Goal: Task Accomplishment & Management: Use online tool/utility

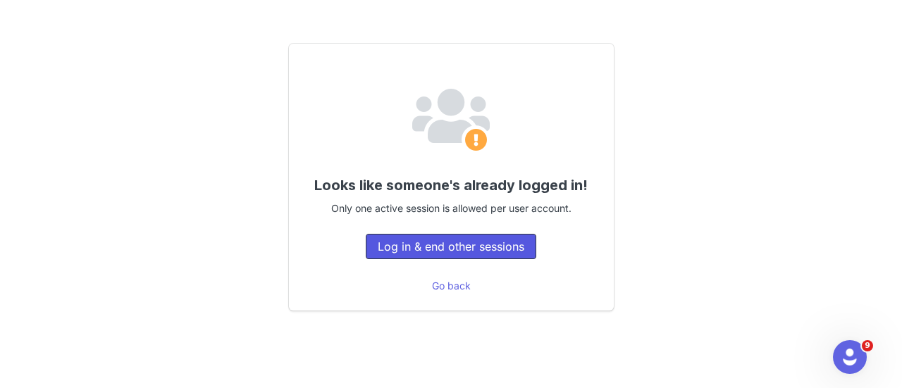
click at [459, 248] on button "Log in & end other sessions" at bounding box center [451, 246] width 171 height 25
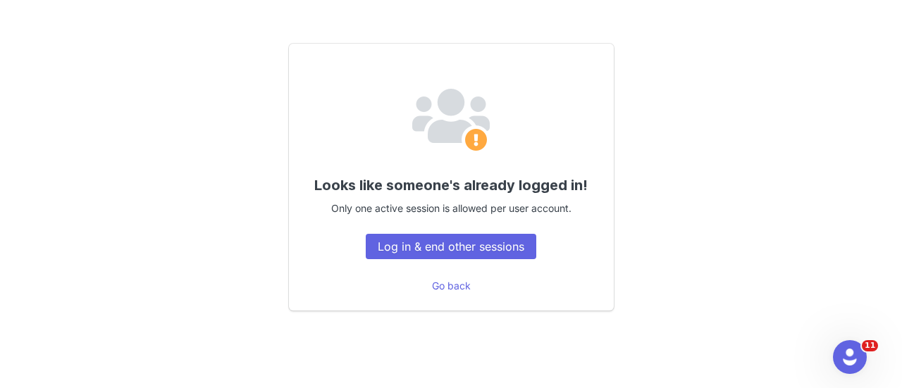
click at [872, 329] on div "Looks like someone's already logged in! Only one active session is allowed per …" at bounding box center [451, 177] width 853 height 369
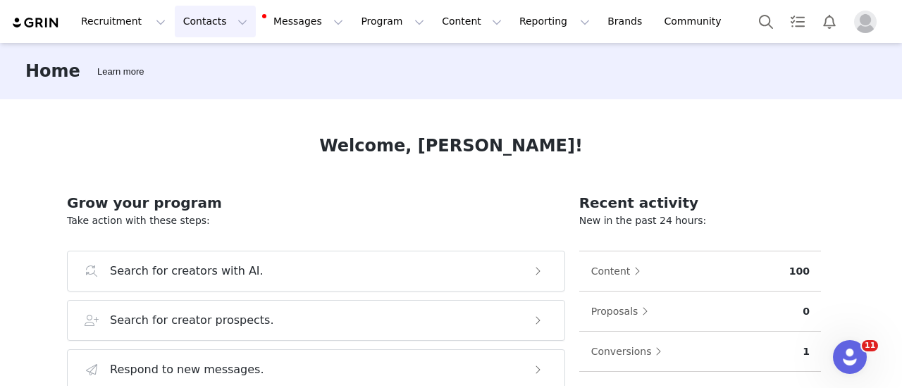
click at [217, 20] on button "Contacts Contacts" at bounding box center [215, 22] width 81 height 32
click at [223, 63] on div "Creators" at bounding box center [216, 62] width 94 height 15
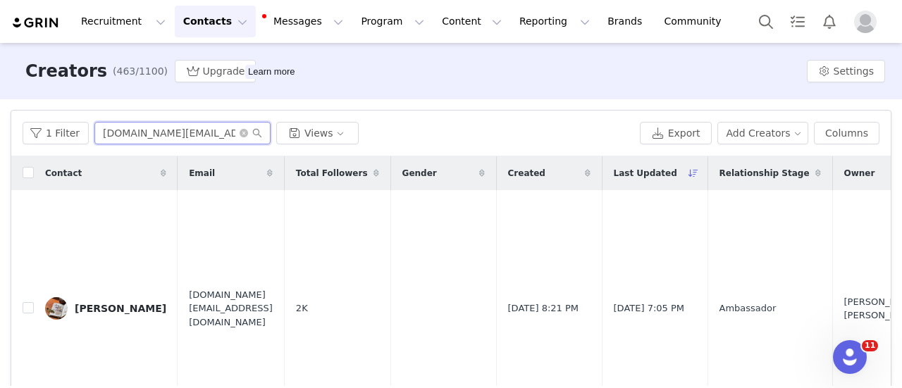
click at [203, 131] on input "[DOMAIN_NAME][EMAIL_ADDRESS][DOMAIN_NAME]" at bounding box center [182, 133] width 176 height 23
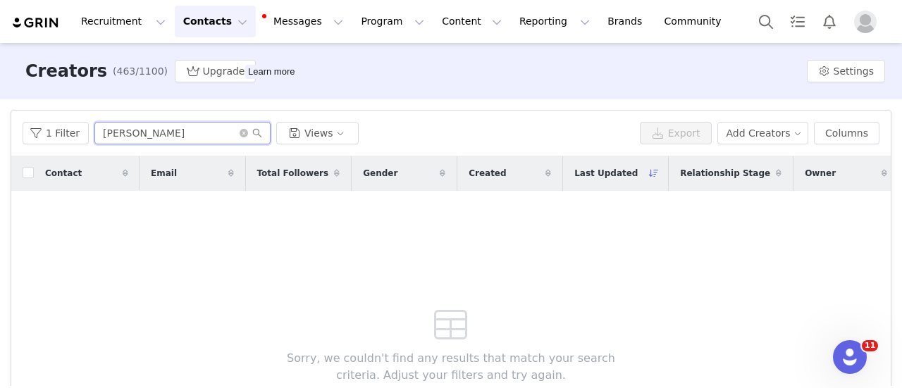
click at [114, 135] on input "[PERSON_NAME]" at bounding box center [182, 133] width 176 height 23
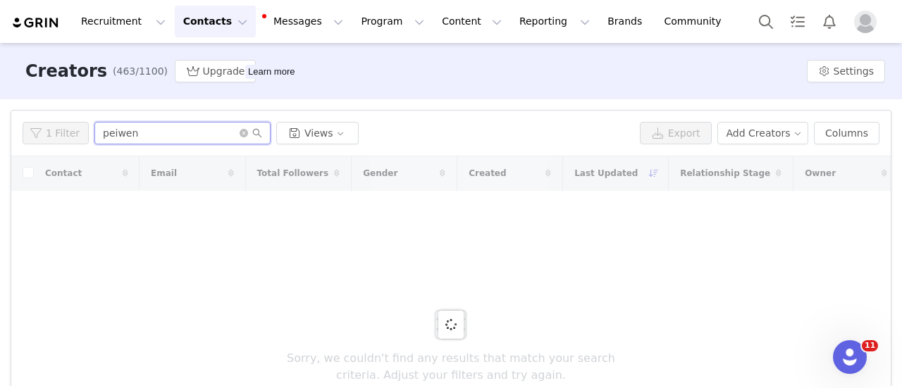
click at [130, 133] on input "peiwen" at bounding box center [182, 133] width 176 height 23
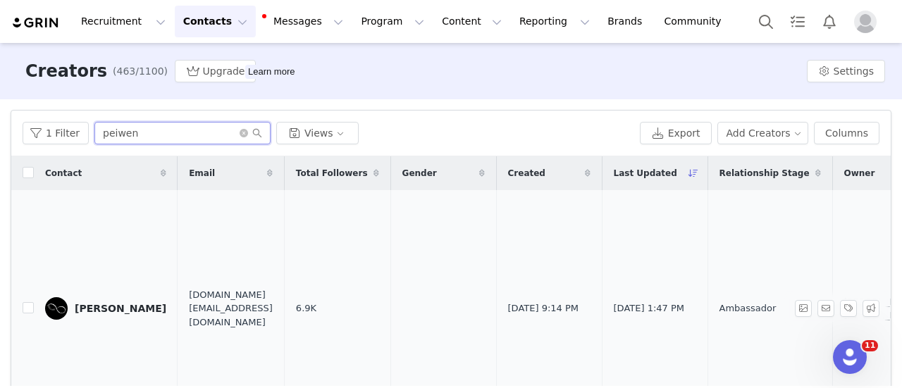
type input "peiwen"
click at [95, 312] on div "[PERSON_NAME]" at bounding box center [121, 308] width 92 height 11
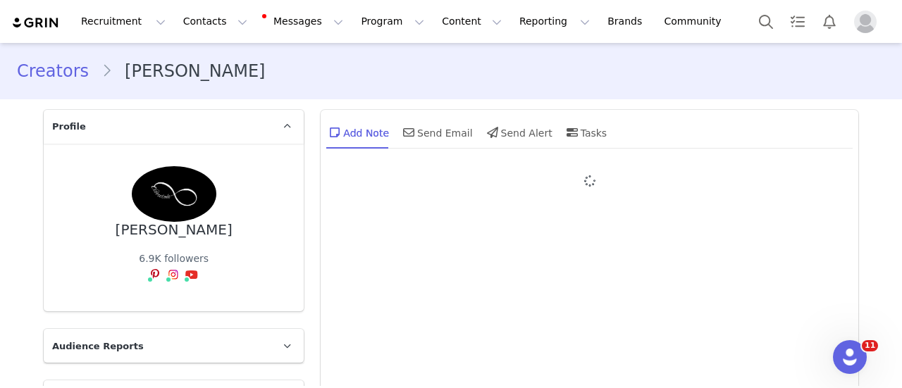
type input "+886 ([GEOGRAPHIC_DATA])"
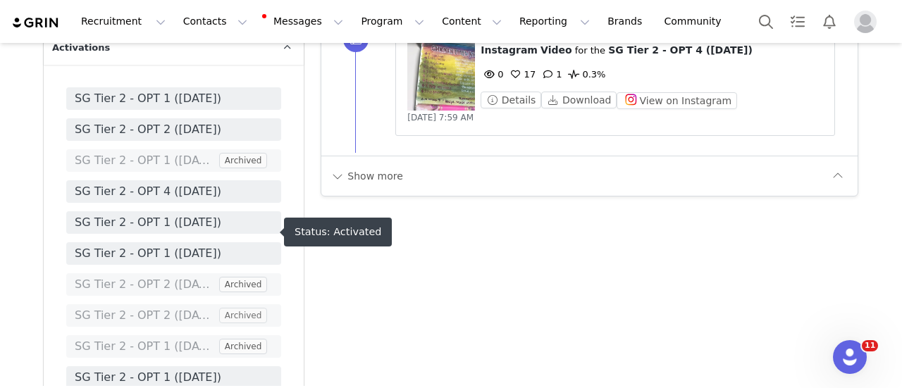
scroll to position [2956, 0]
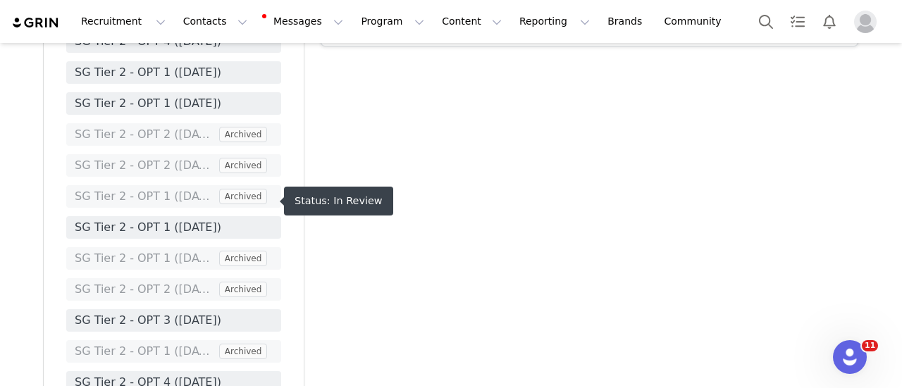
click at [226, 312] on span "SG Tier 2 - OPT 3 ([DATE])" at bounding box center [174, 320] width 198 height 17
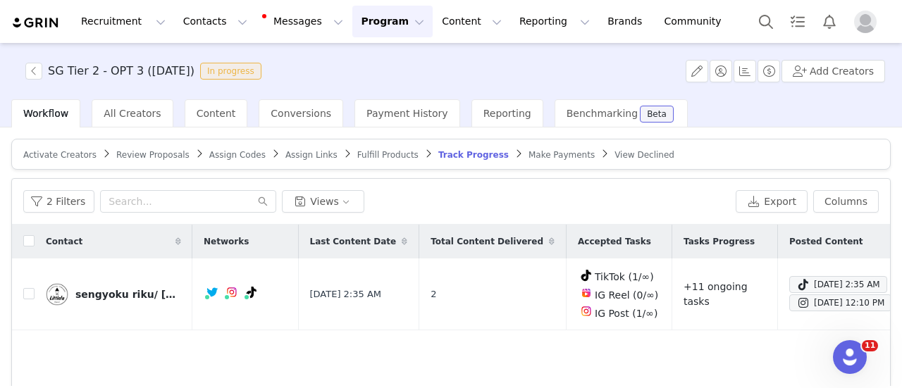
click at [158, 156] on span "Review Proposals" at bounding box center [152, 155] width 73 height 10
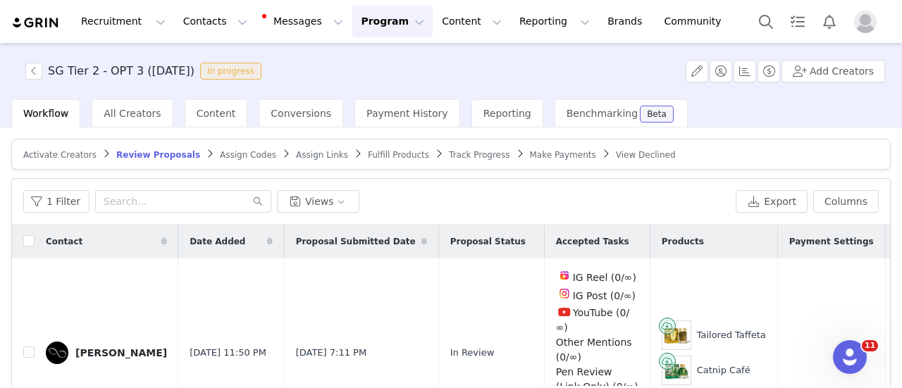
click at [449, 157] on span "Track Progress" at bounding box center [479, 155] width 61 height 10
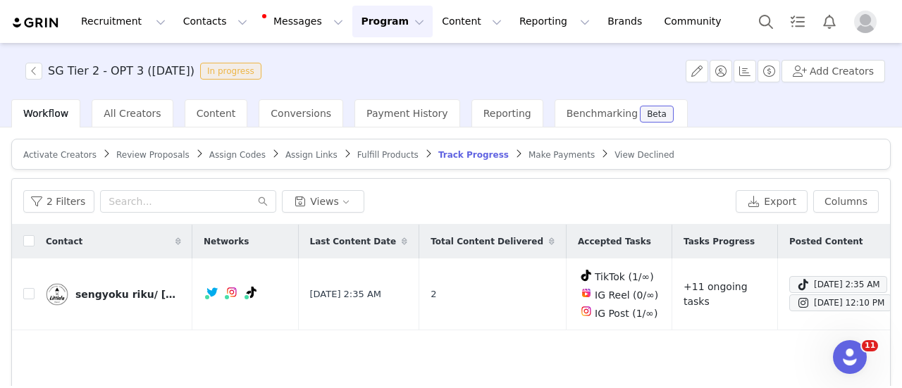
click at [137, 155] on span "Review Proposals" at bounding box center [152, 155] width 73 height 10
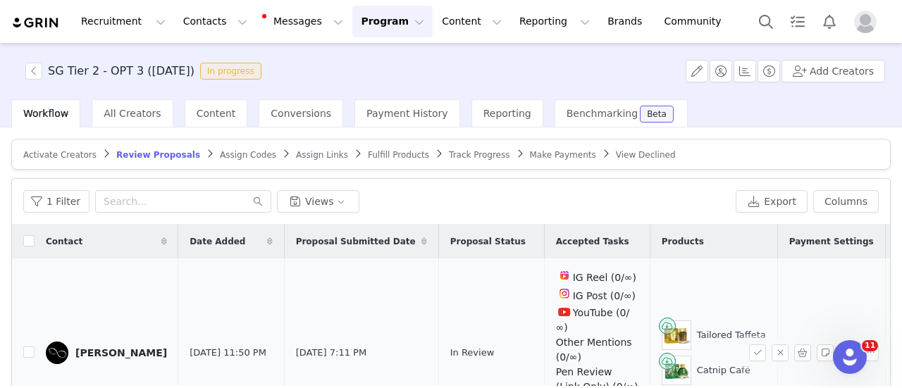
click at [109, 349] on div "[PERSON_NAME]" at bounding box center [121, 353] width 92 height 11
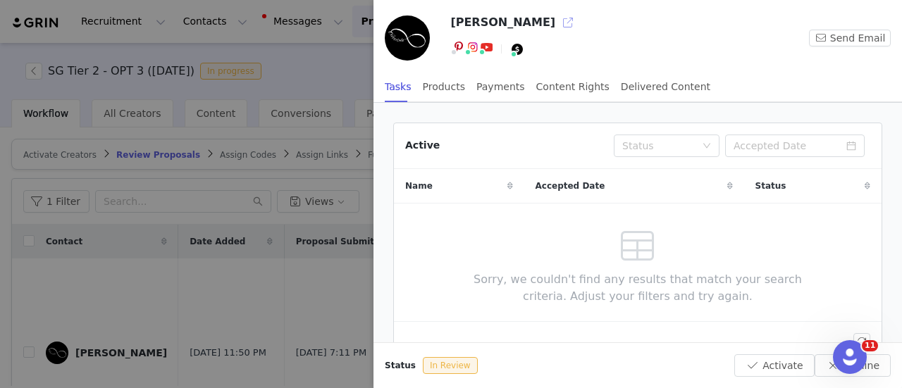
click at [557, 20] on button "button" at bounding box center [568, 22] width 23 height 23
click at [492, 89] on div "Payments" at bounding box center [501, 87] width 49 height 32
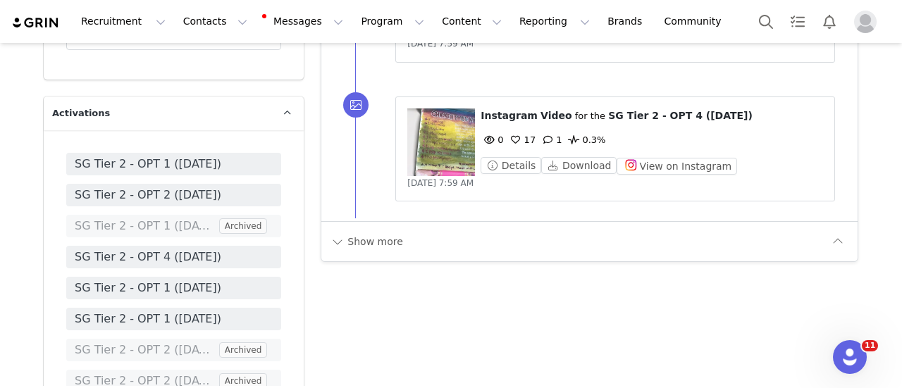
scroll to position [2741, 0]
click at [223, 310] on span "SG Tier 2 - OPT 1 ([DATE])" at bounding box center [174, 318] width 198 height 17
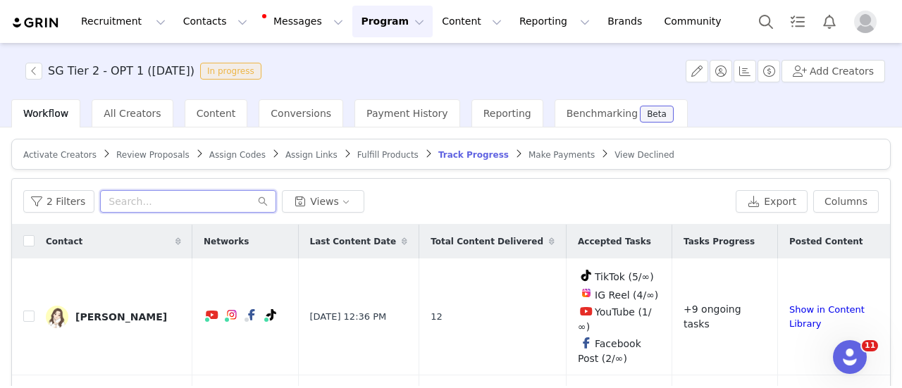
click at [219, 201] on input "text" at bounding box center [188, 201] width 176 height 23
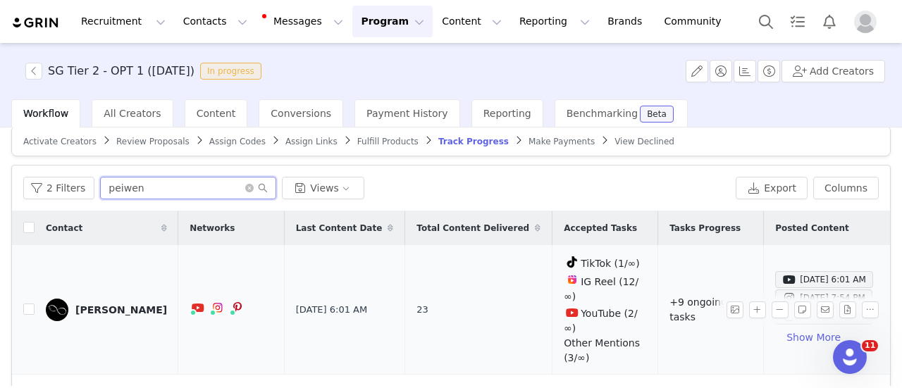
scroll to position [9, 0]
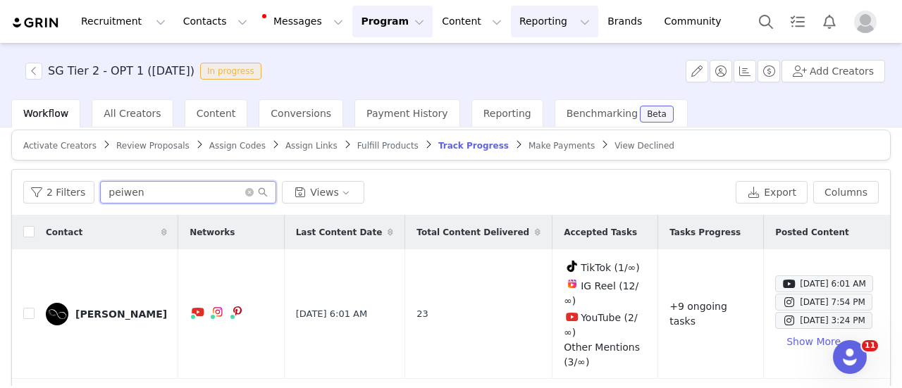
type input "peiwen"
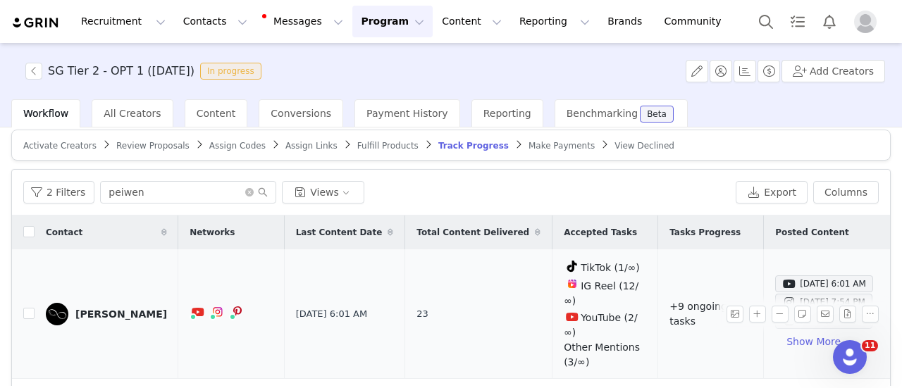
click at [106, 303] on link "[PERSON_NAME]" at bounding box center [106, 314] width 121 height 23
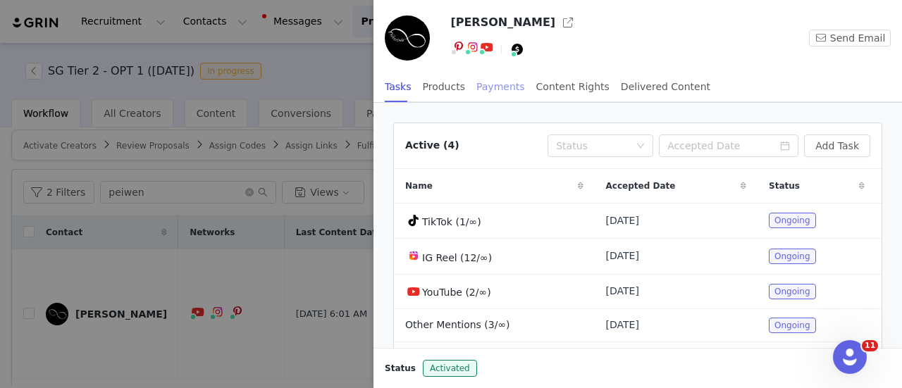
click at [489, 89] on div "Payments" at bounding box center [501, 87] width 49 height 32
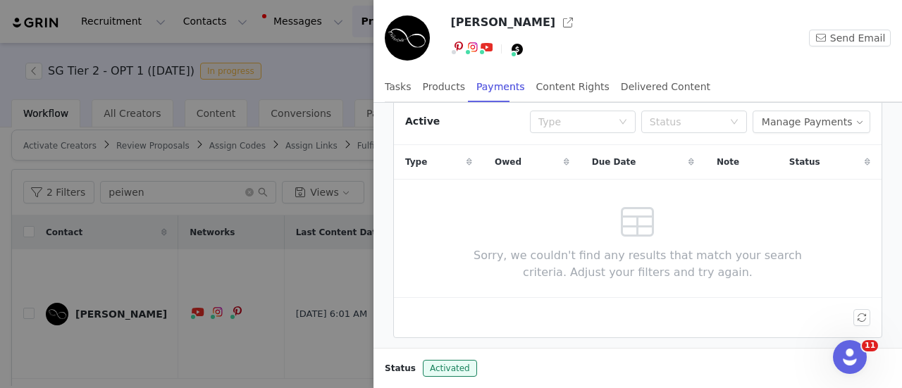
scroll to position [0, 0]
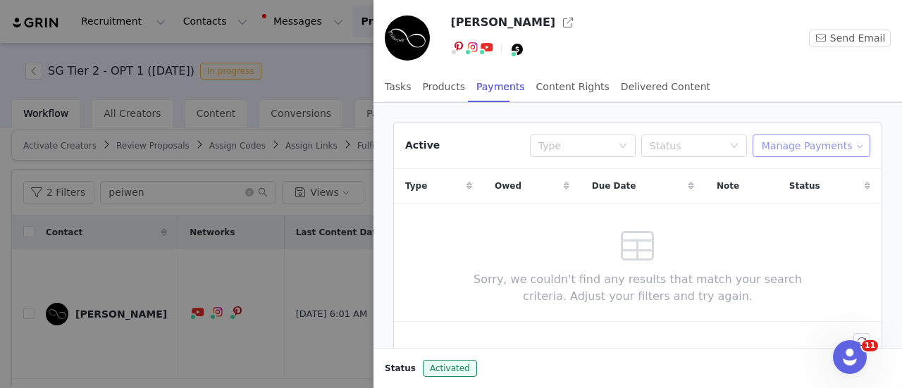
click at [797, 141] on button "Manage Payments" at bounding box center [812, 146] width 118 height 23
click at [791, 197] on span "Add Payable" at bounding box center [809, 196] width 61 height 16
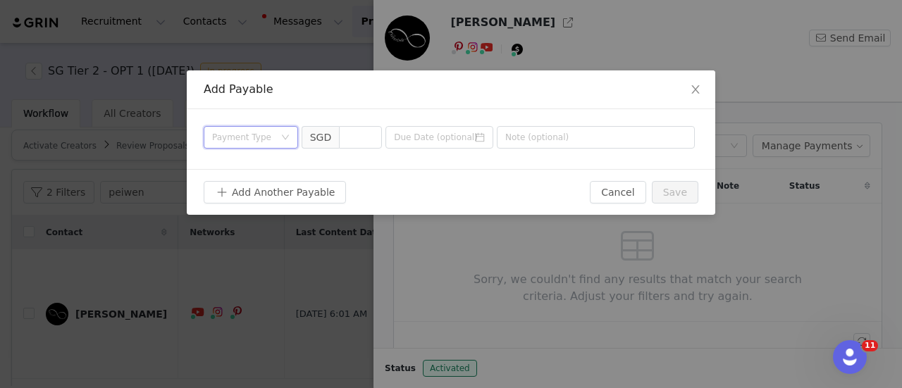
click at [278, 137] on div "Payment Type" at bounding box center [246, 137] width 68 height 21
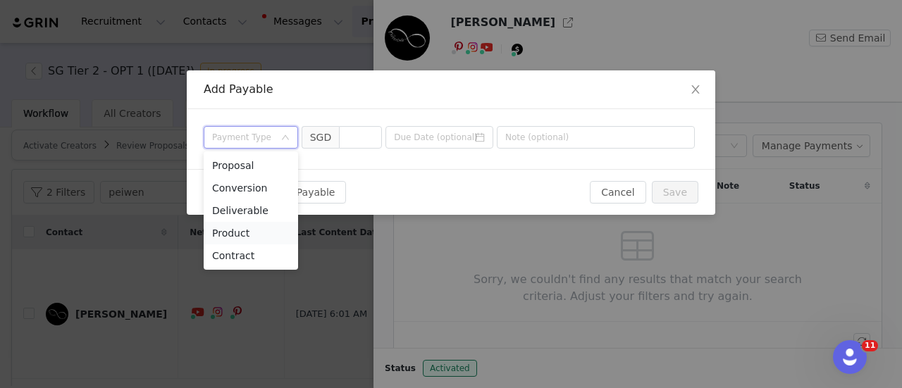
click at [246, 235] on li "Product" at bounding box center [251, 233] width 94 height 23
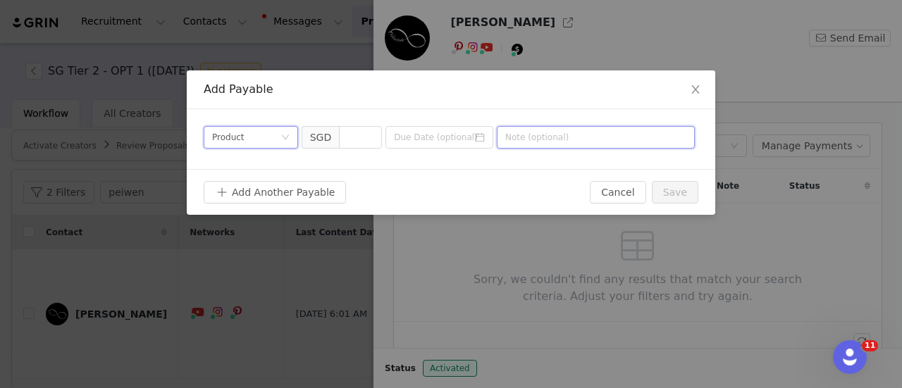
click at [533, 138] on input "text" at bounding box center [596, 137] width 198 height 23
type input "Custom Duties"
click at [357, 137] on input at bounding box center [361, 137] width 42 height 21
type input "101"
click at [681, 191] on button "Save" at bounding box center [675, 192] width 47 height 23
